Goal: Task Accomplishment & Management: Use online tool/utility

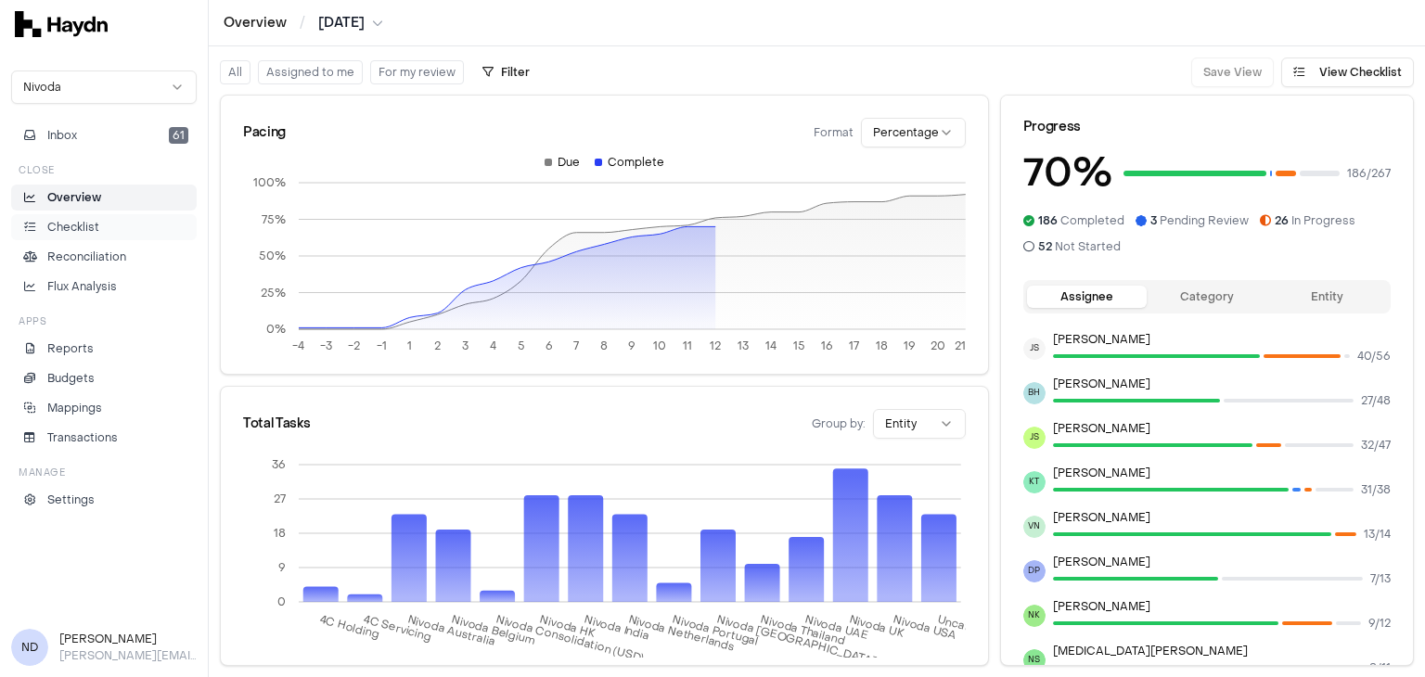
click at [111, 235] on li "Checklist" at bounding box center [103, 227] width 169 height 17
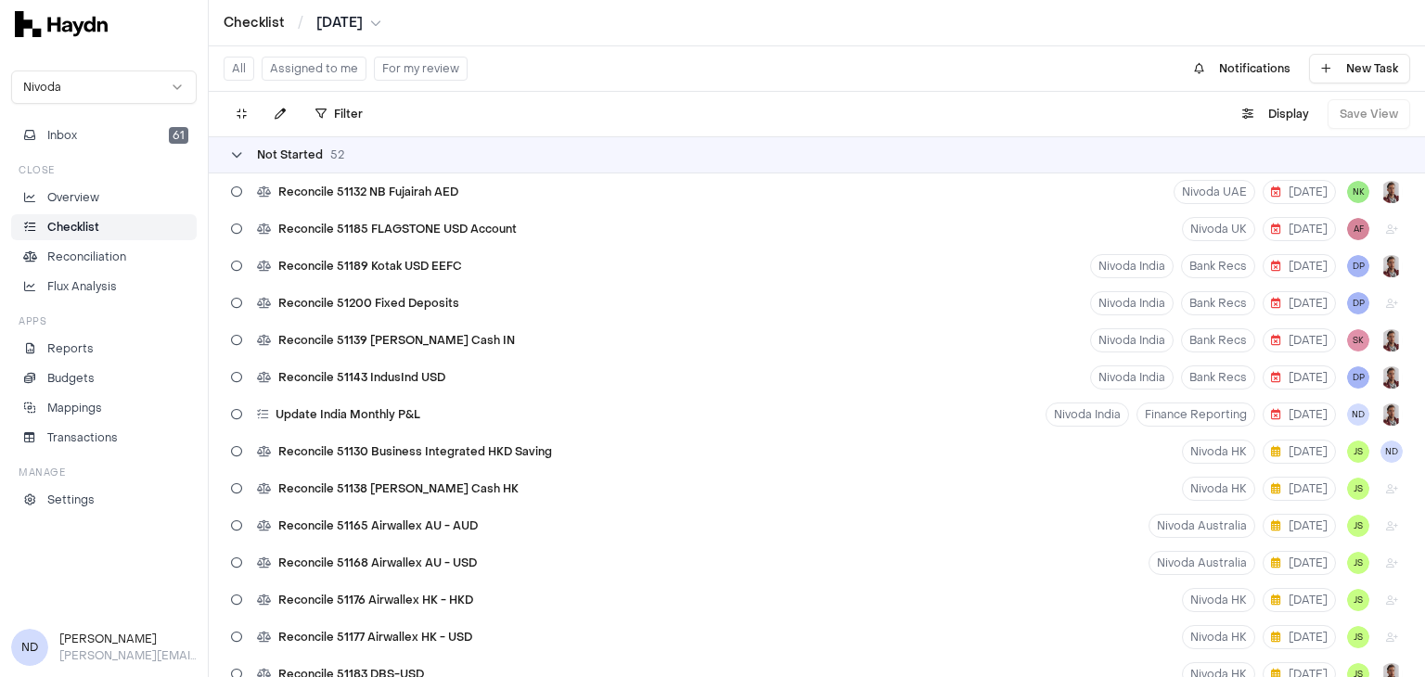
click at [234, 154] on icon at bounding box center [236, 154] width 11 height 11
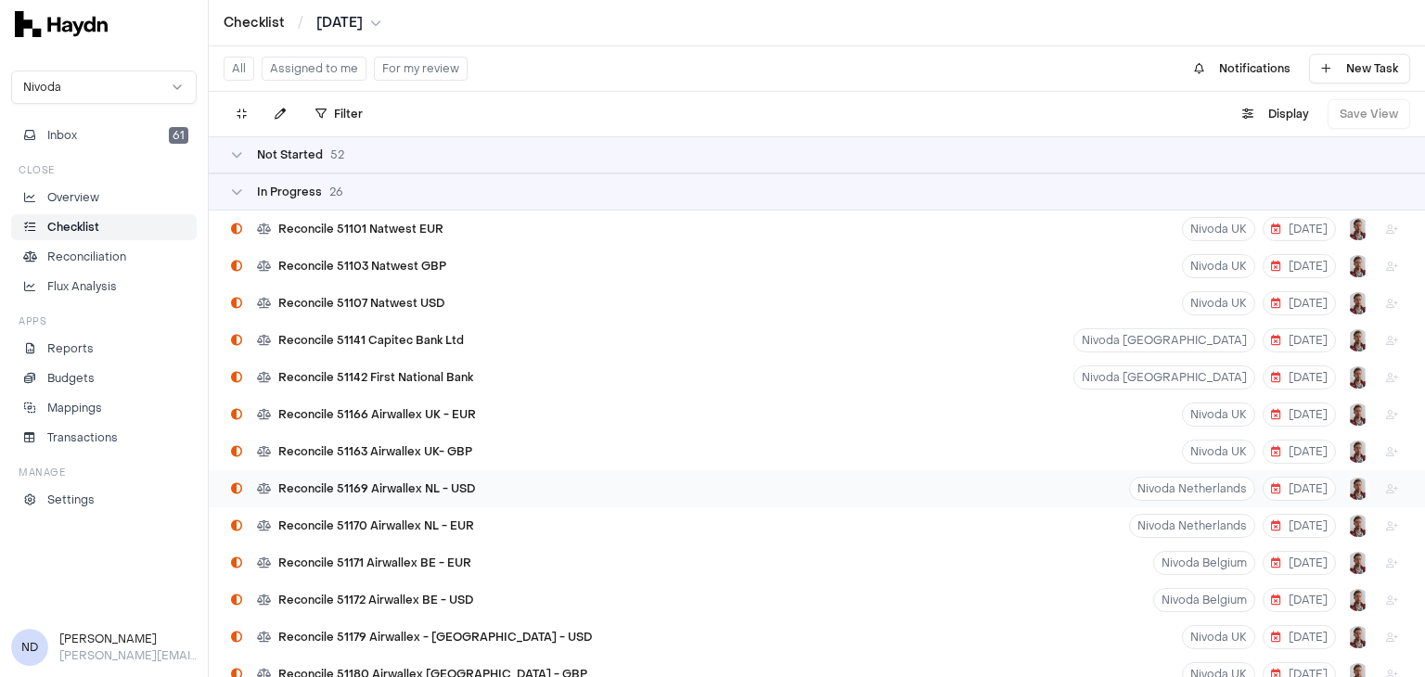
click at [512, 487] on div "Reconcile 51169 Airwallex NL - USD [GEOGRAPHIC_DATA] Netherlands [DATE]" at bounding box center [817, 488] width 1217 height 37
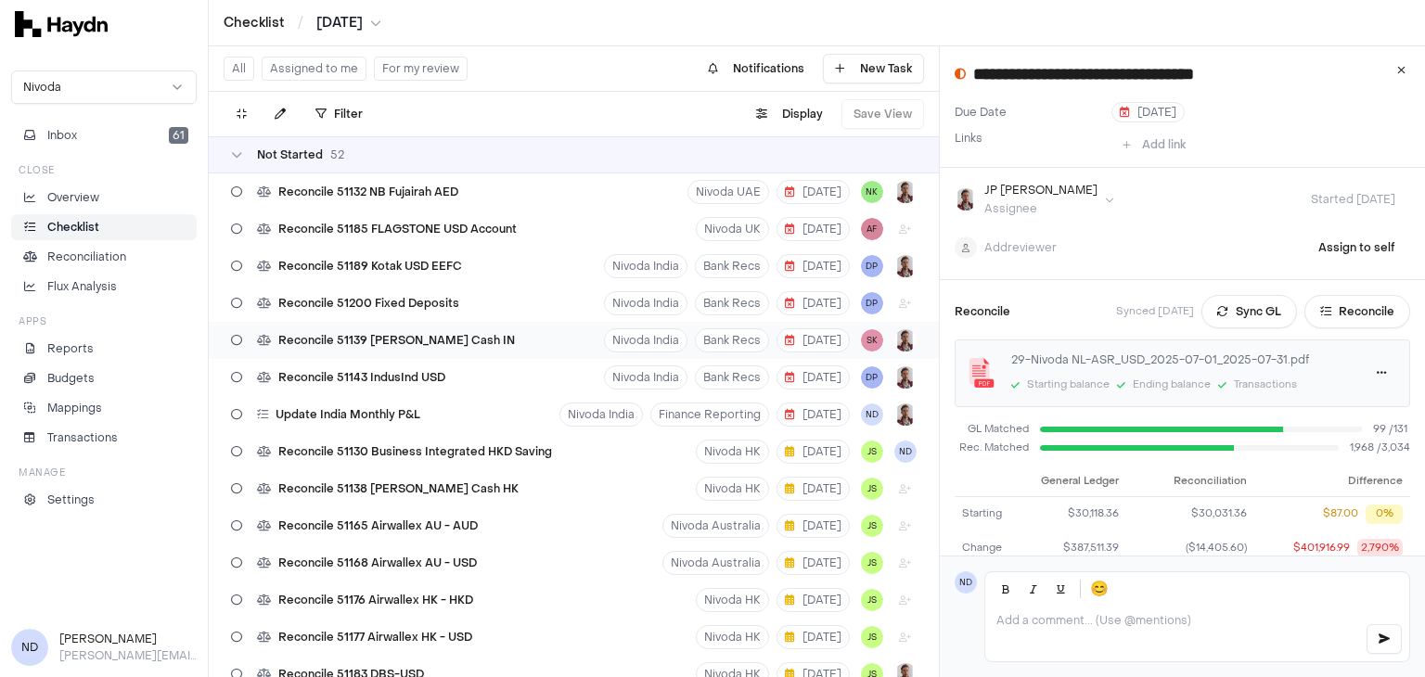
click at [416, 345] on span "Reconcile 51139 [PERSON_NAME] Cash IN" at bounding box center [396, 340] width 237 height 15
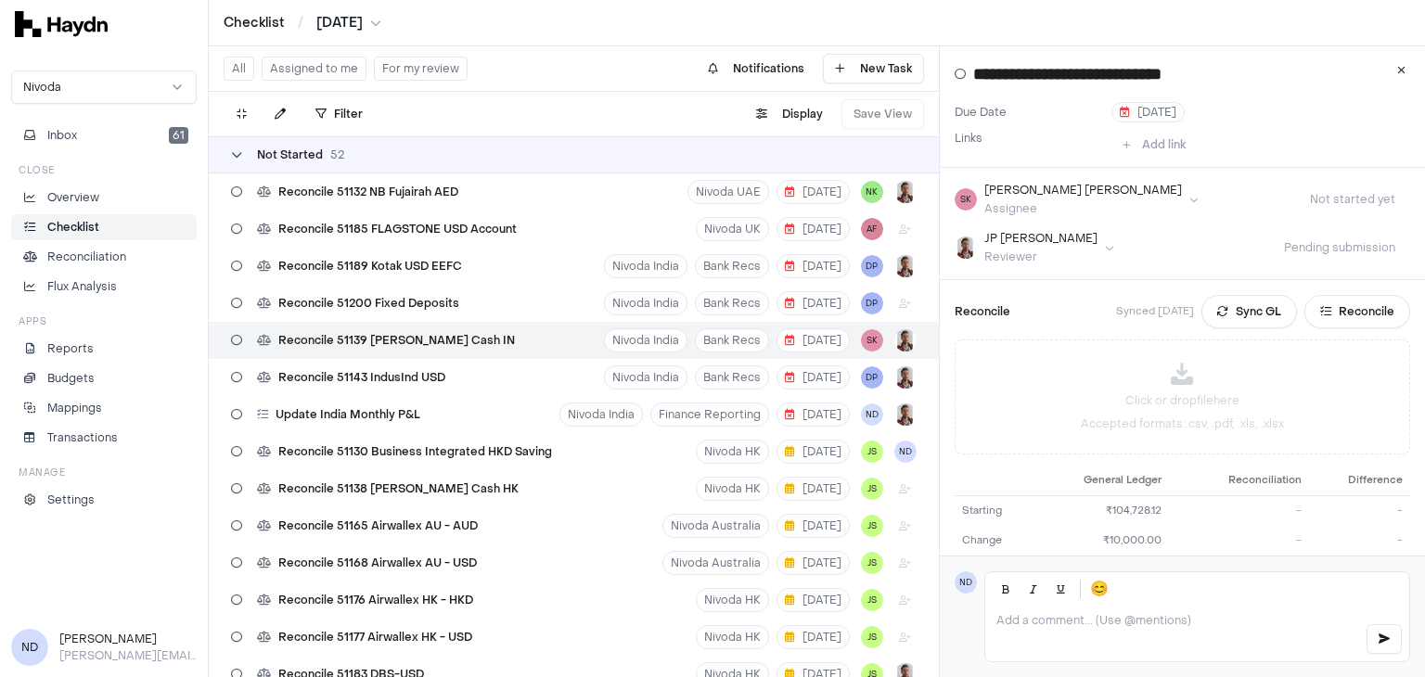
click at [236, 155] on icon at bounding box center [236, 154] width 11 height 11
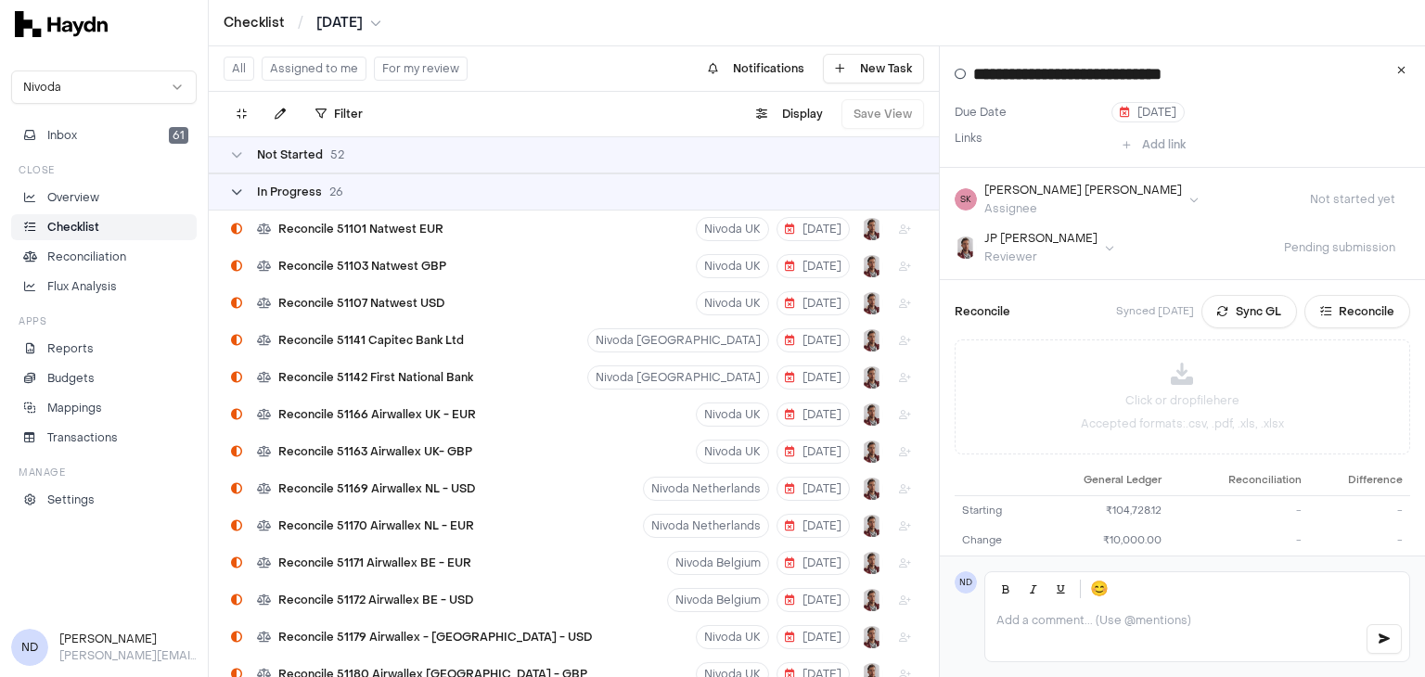
click at [249, 193] on div "In Progress 26" at bounding box center [287, 192] width 112 height 15
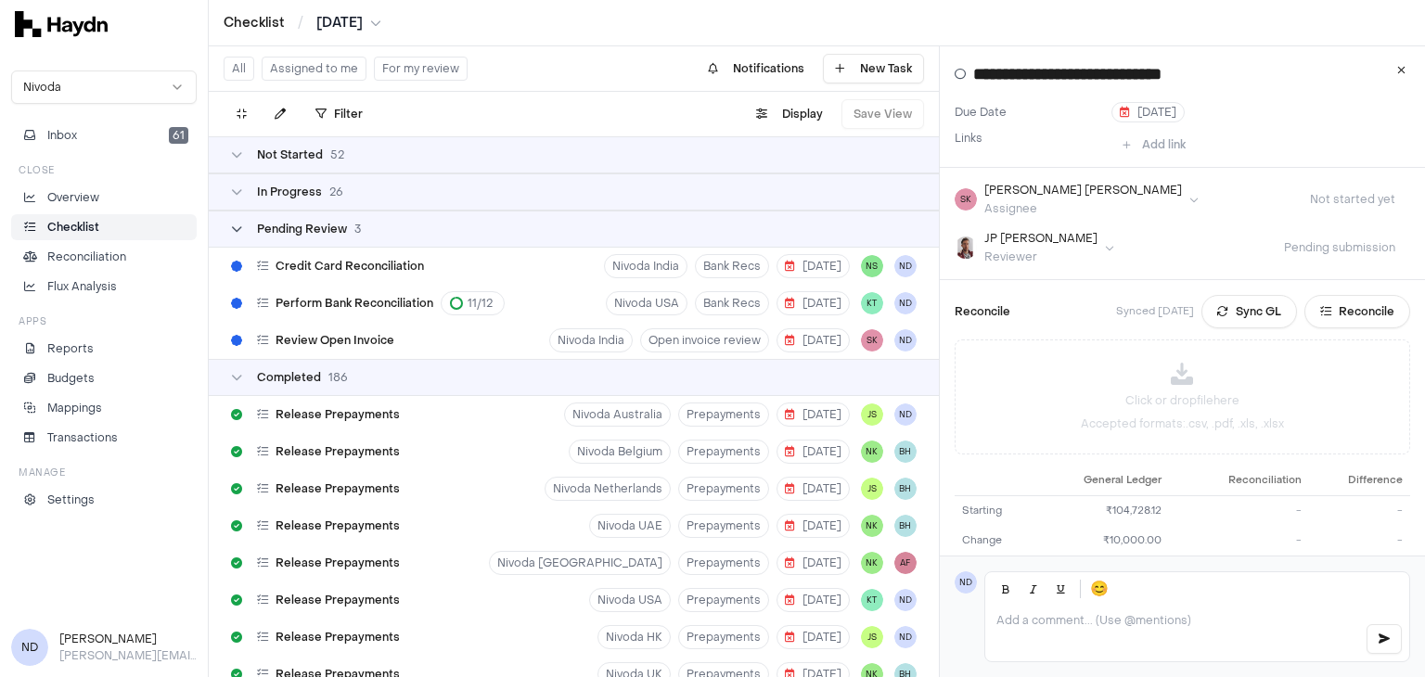
click at [236, 235] on div "Pending Review 3" at bounding box center [296, 229] width 130 height 15
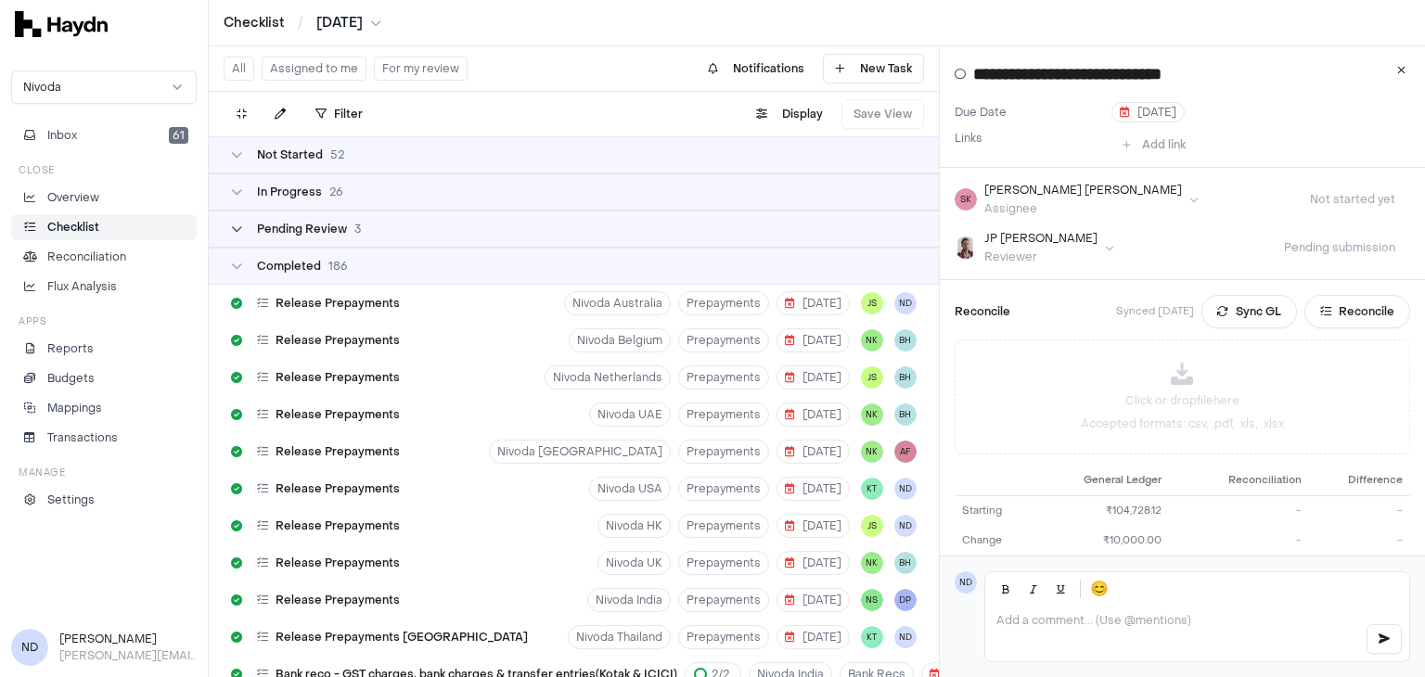
click at [232, 231] on icon at bounding box center [236, 229] width 11 height 11
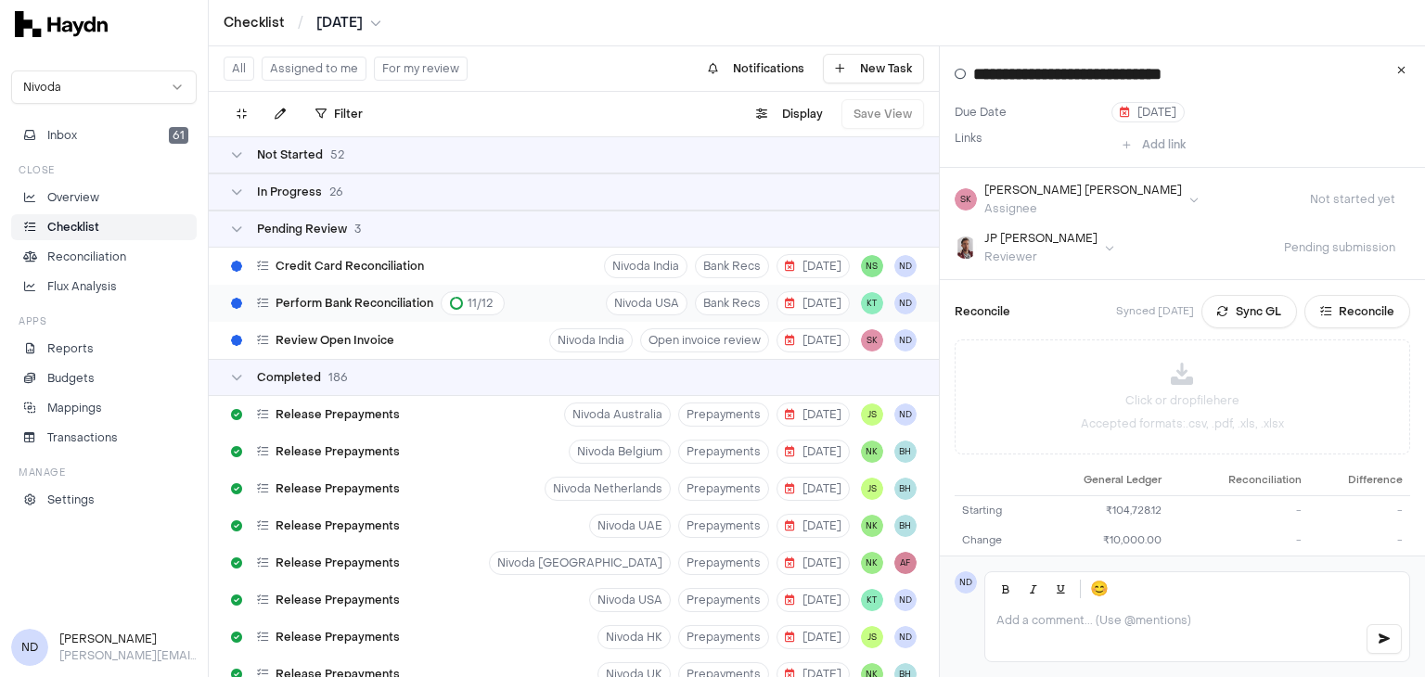
click at [350, 293] on div "Perform Bank Reconciliation 11 / 12" at bounding box center [381, 303] width 248 height 24
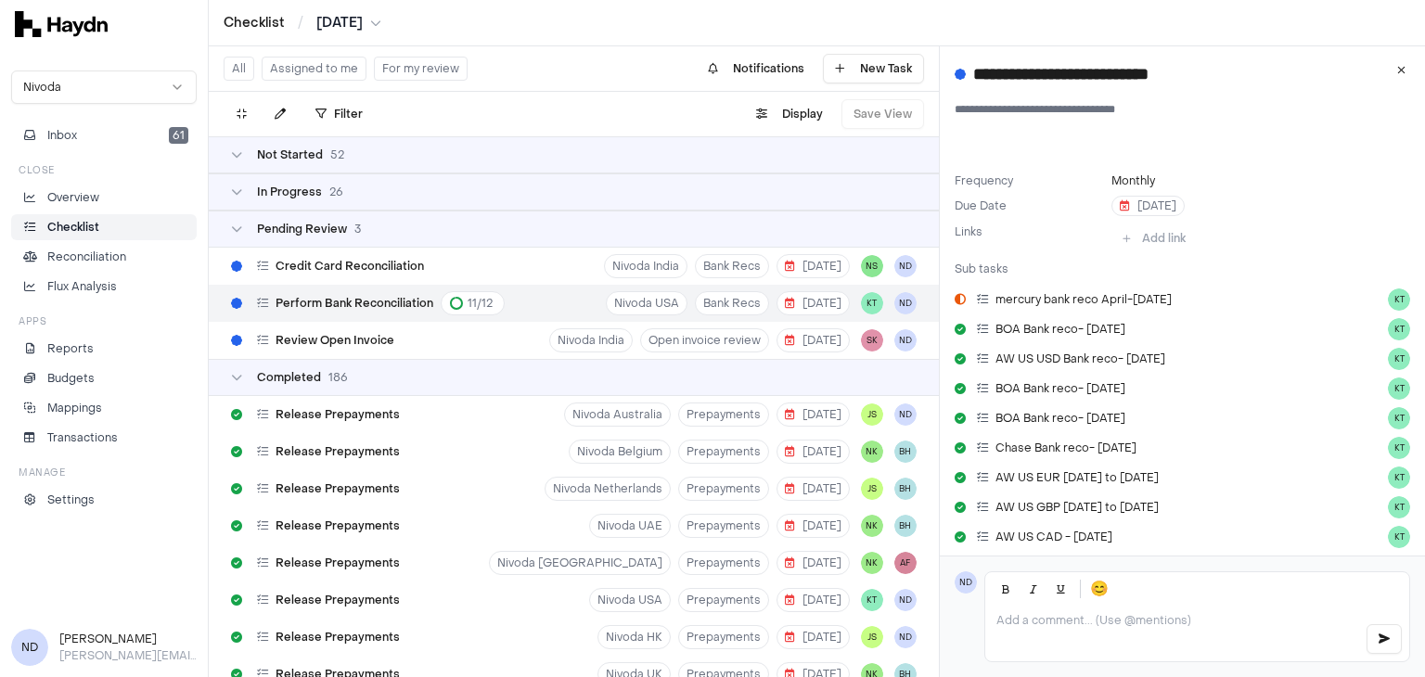
scroll to position [316, 0]
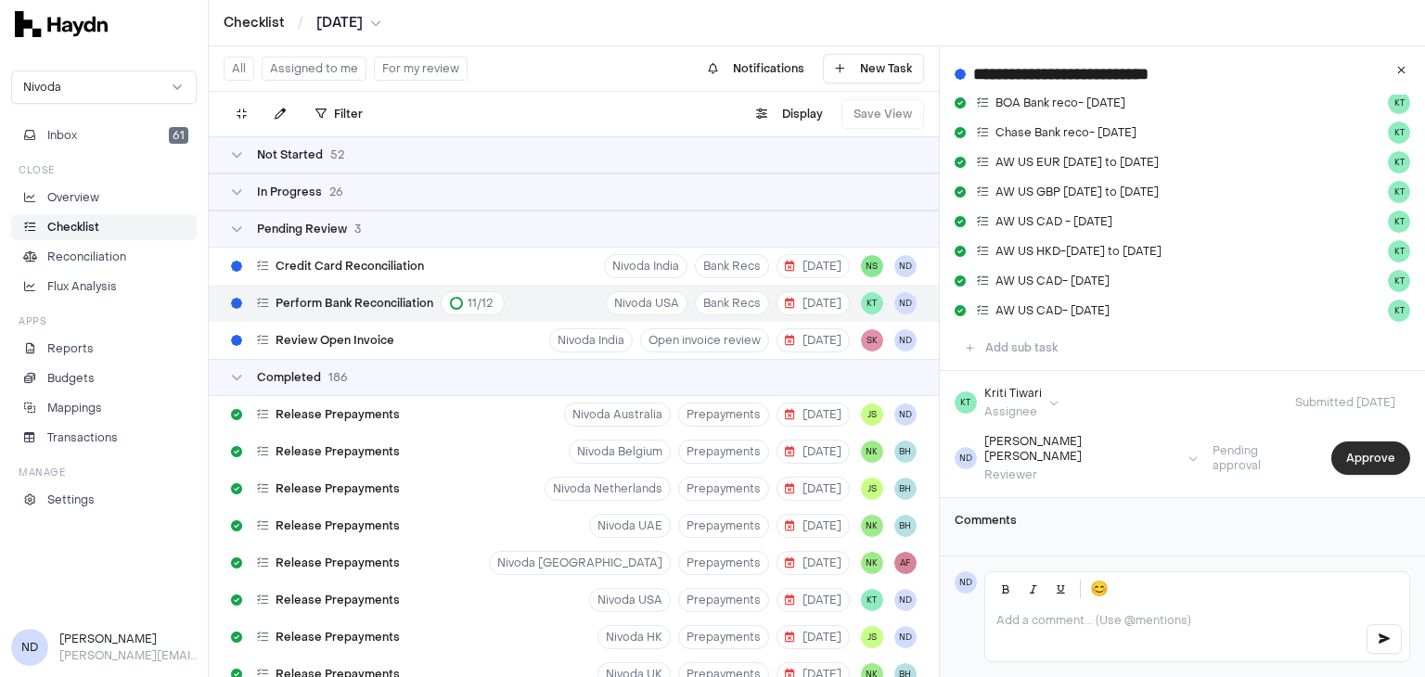
click at [1368, 465] on button "Approve" at bounding box center [1371, 458] width 79 height 33
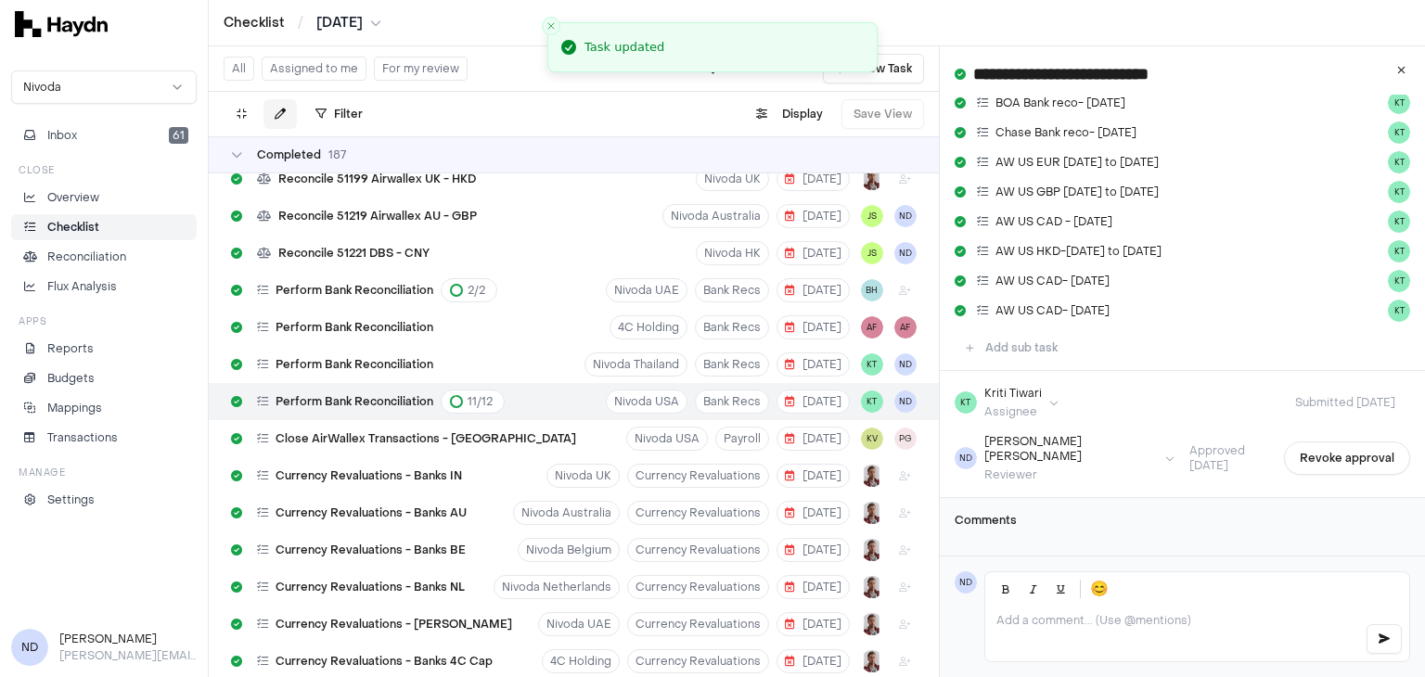
scroll to position [4803, 0]
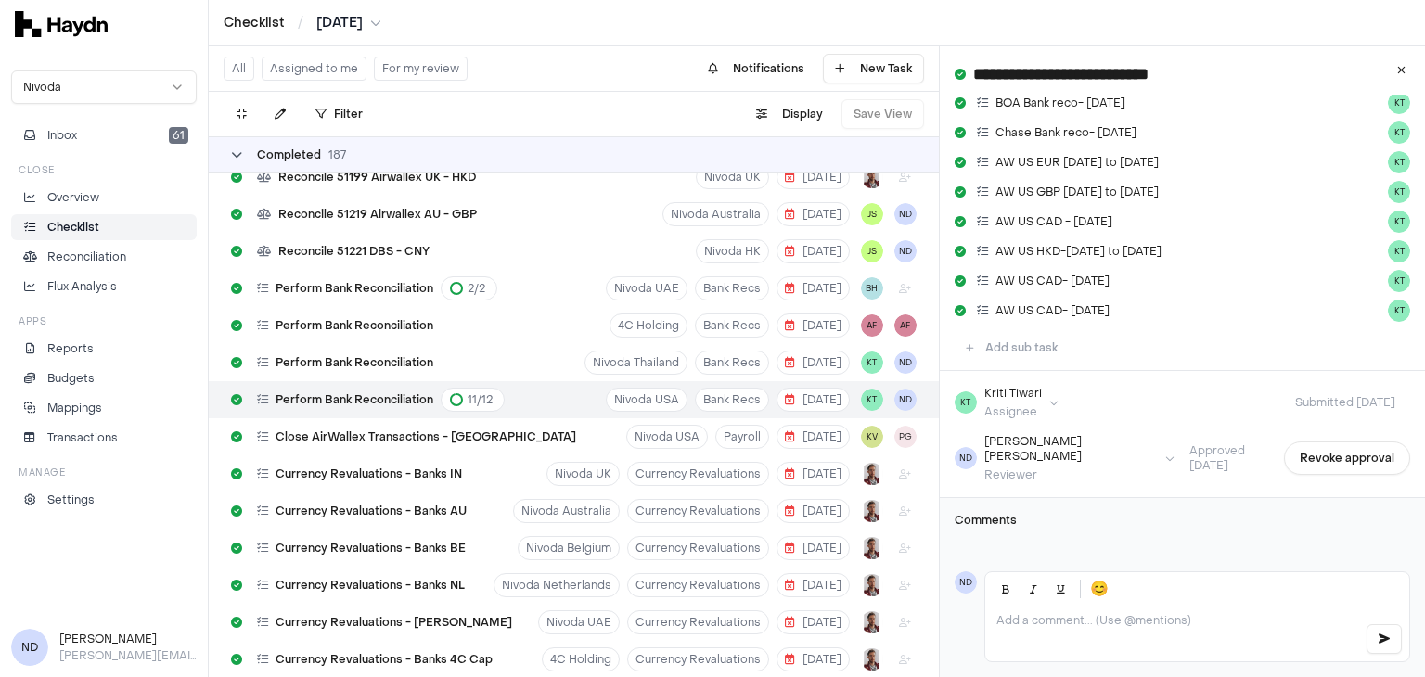
click at [238, 161] on div "Completed 187" at bounding box center [288, 155] width 115 height 15
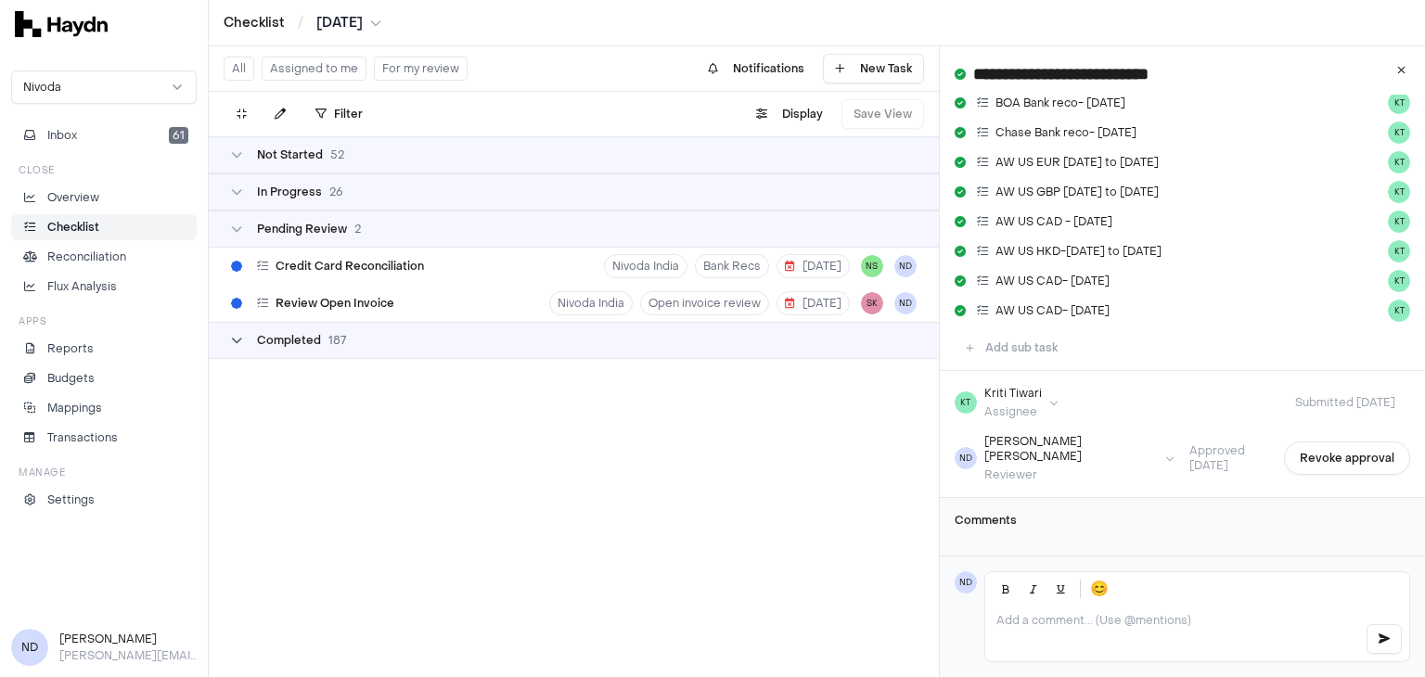
scroll to position [0, 0]
click at [235, 153] on icon at bounding box center [236, 154] width 11 height 11
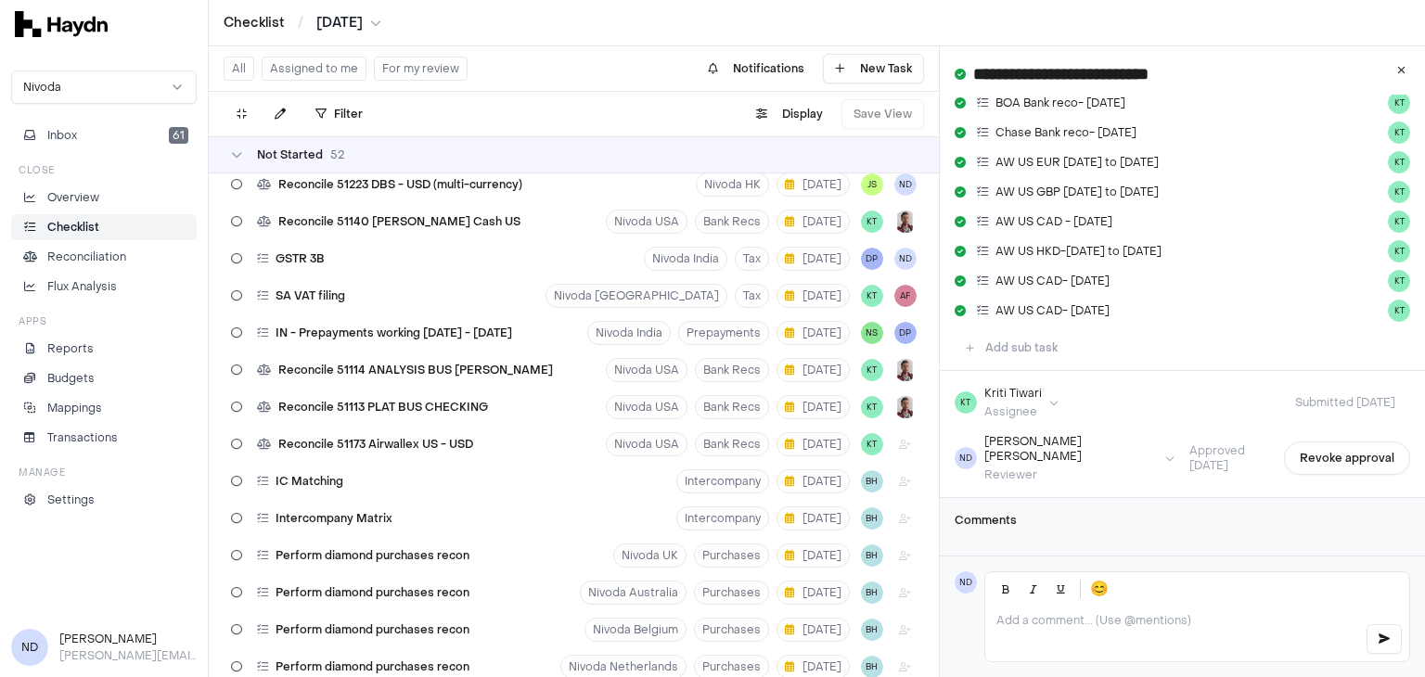
scroll to position [641, 0]
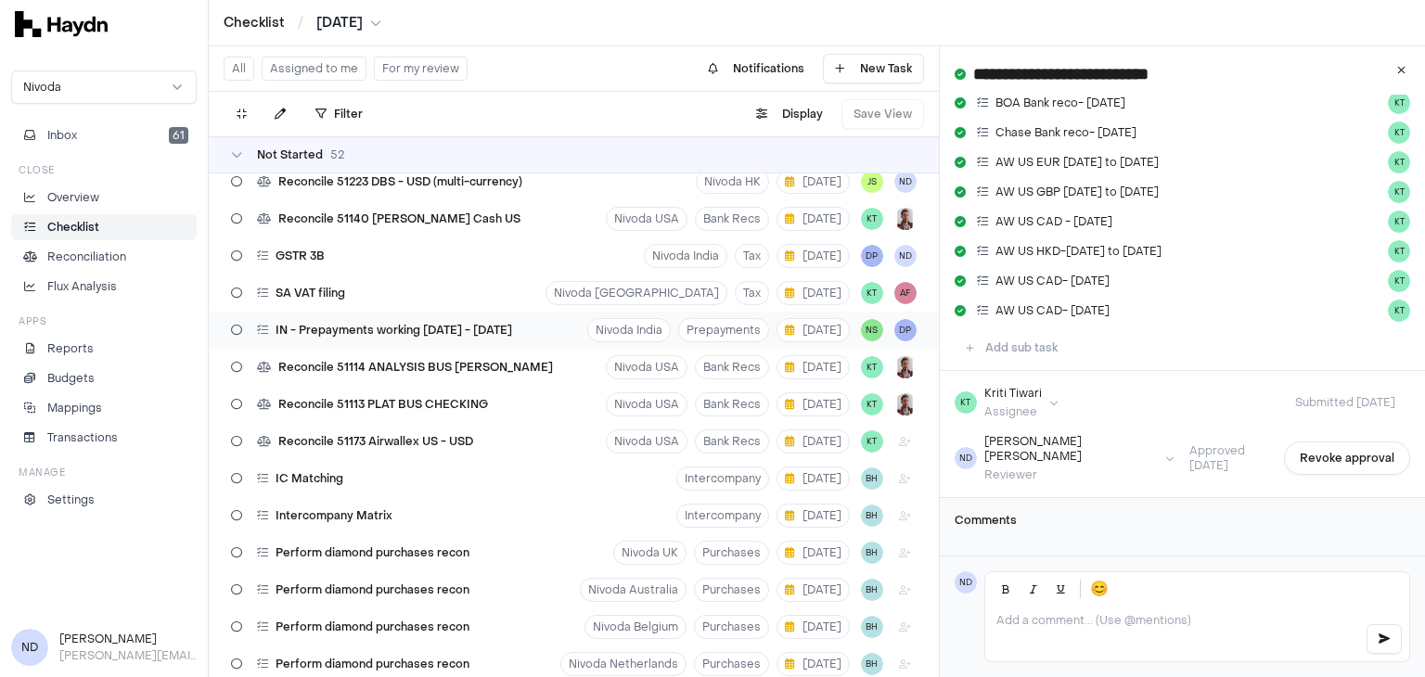
click at [368, 330] on span "IN - Prepayments working [DATE] - [DATE]" at bounding box center [394, 330] width 237 height 15
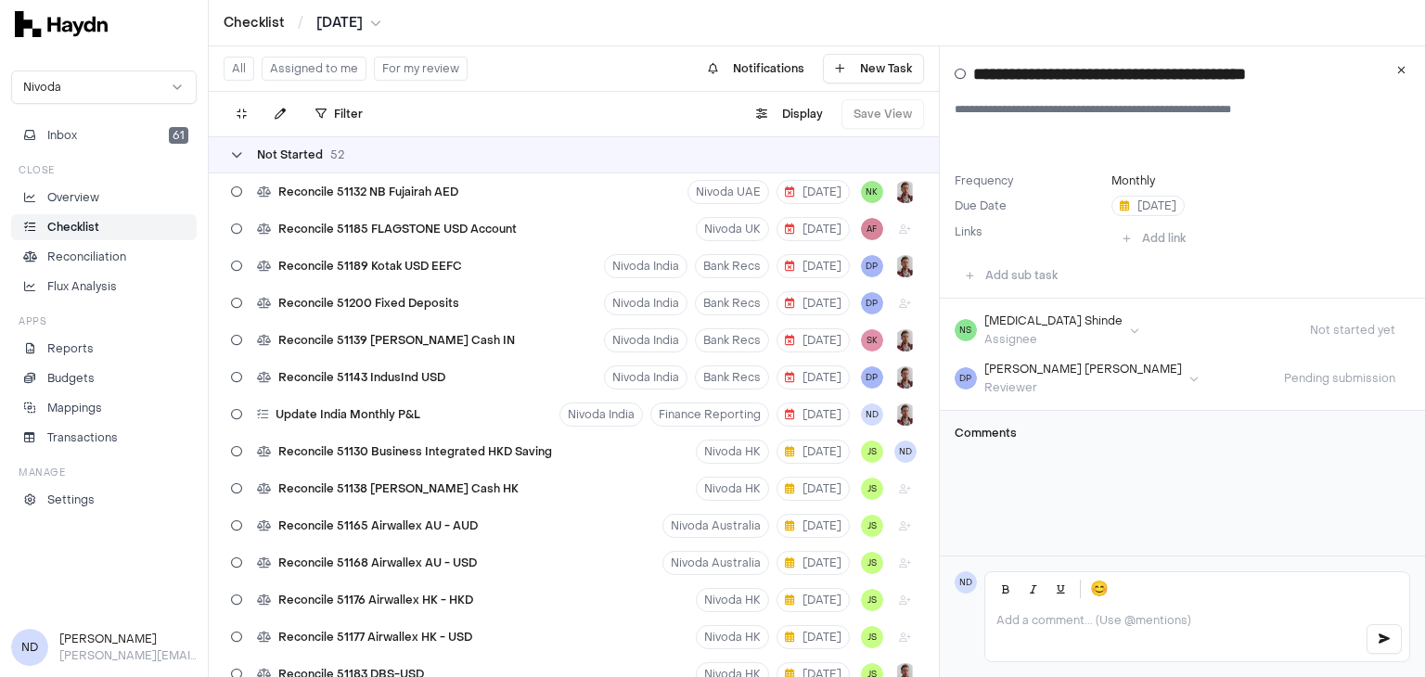
click at [234, 149] on icon at bounding box center [236, 154] width 11 height 11
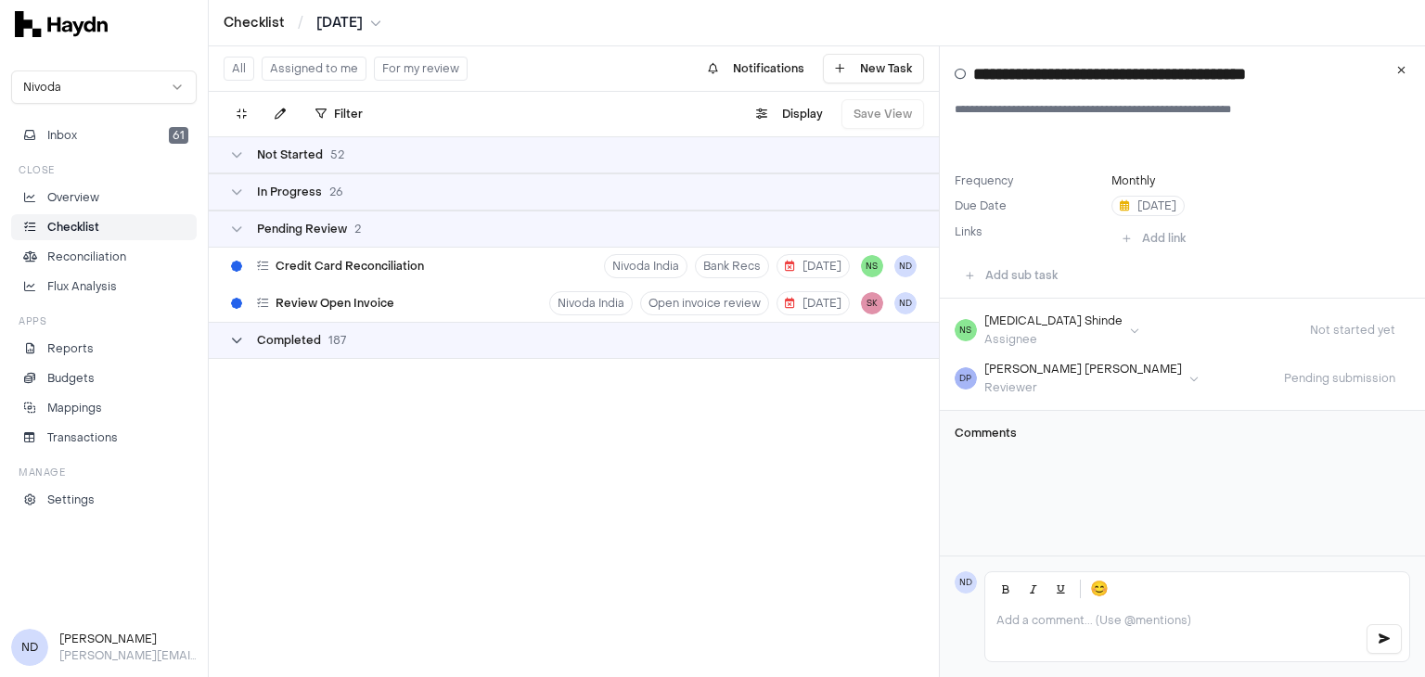
click at [243, 343] on div "Completed 187" at bounding box center [288, 340] width 115 height 15
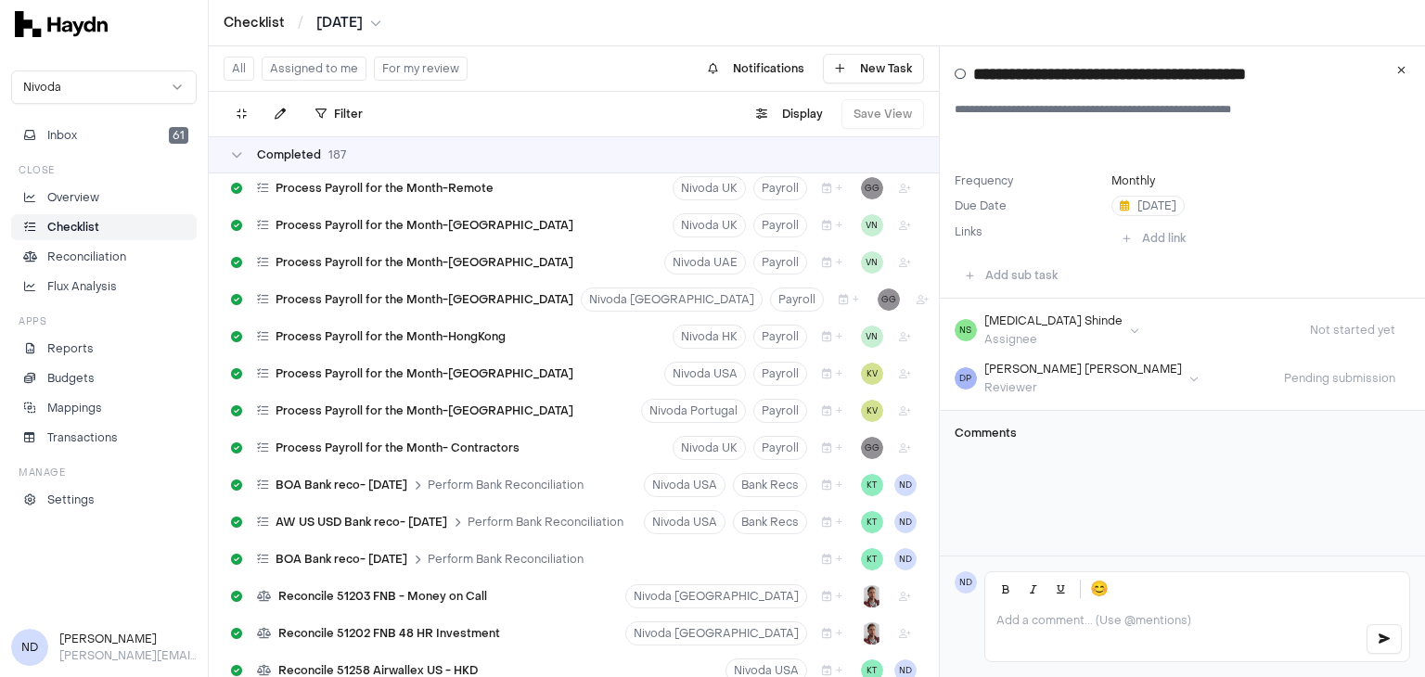
scroll to position [6674, 0]
